Goal: Navigation & Orientation: Find specific page/section

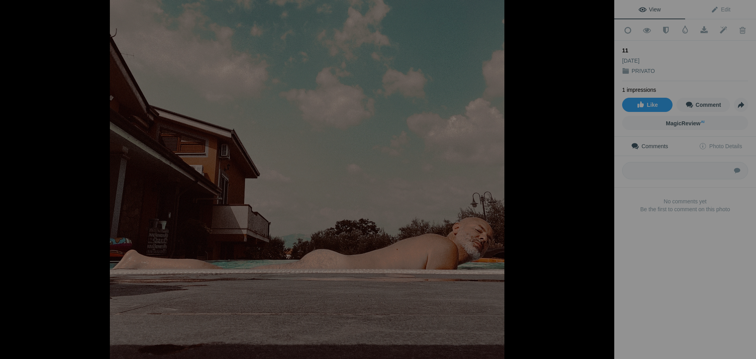
click at [605, 8] on div at bounding box center [605, 8] width 17 height 17
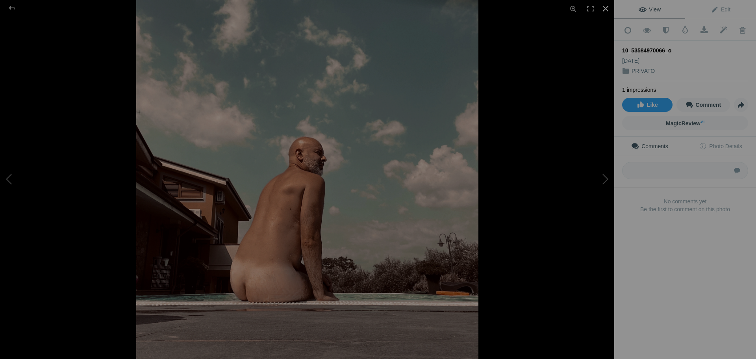
click at [606, 8] on div at bounding box center [605, 8] width 17 height 17
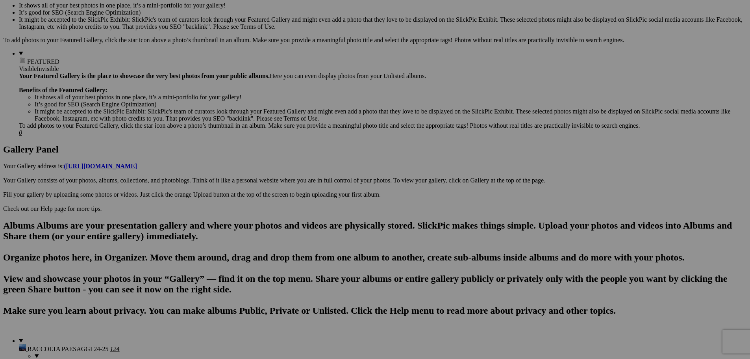
scroll to position [0, 0]
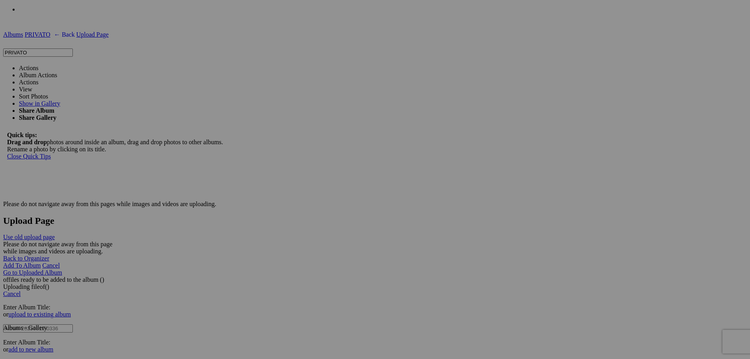
scroll to position [1338, 0]
